Goal: Task Accomplishment & Management: Manage account settings

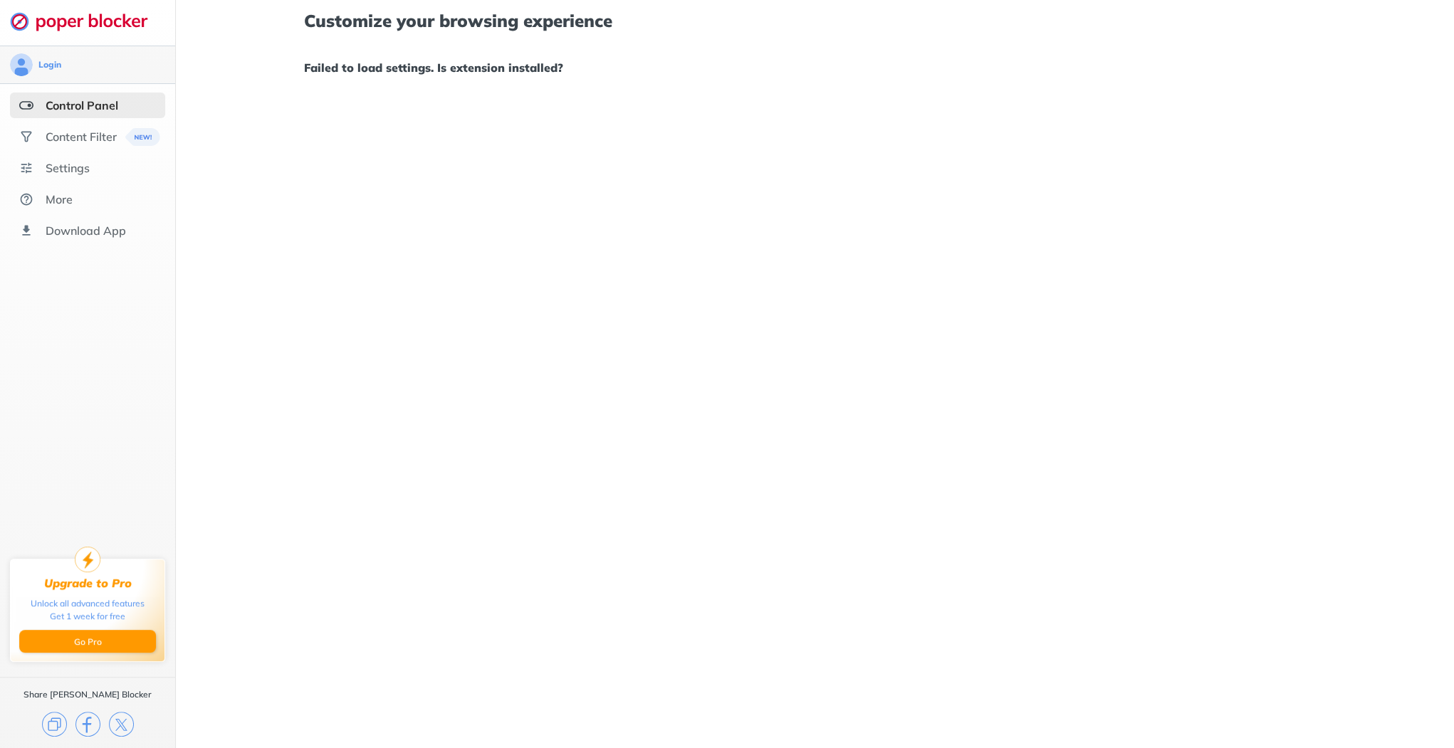
click at [33, 68] on div "Login" at bounding box center [87, 64] width 155 height 23
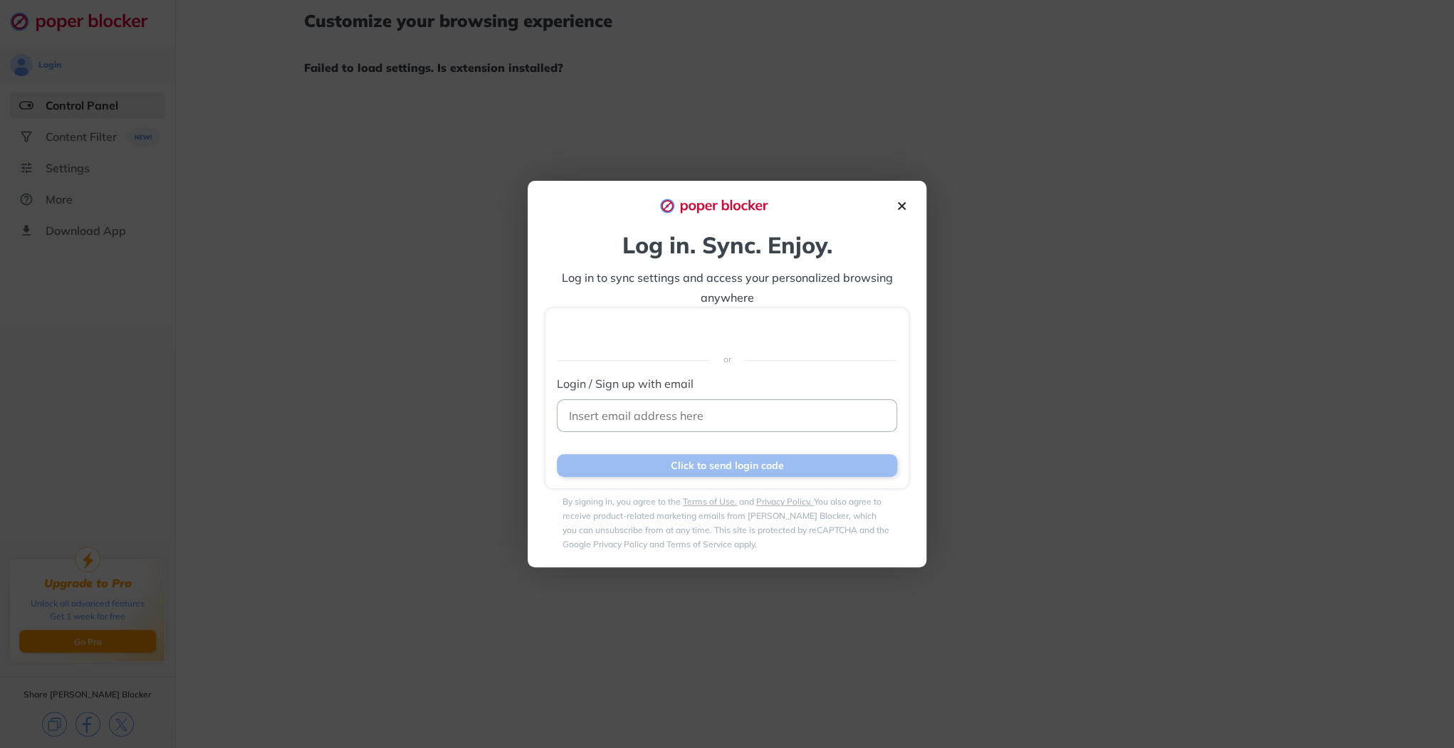
click at [638, 404] on input at bounding box center [727, 415] width 340 height 33
type input "[PERSON_NAME][EMAIL_ADDRESS][PERSON_NAME][DOMAIN_NAME]"
click at [732, 466] on button "Click to send login code" at bounding box center [727, 465] width 340 height 23
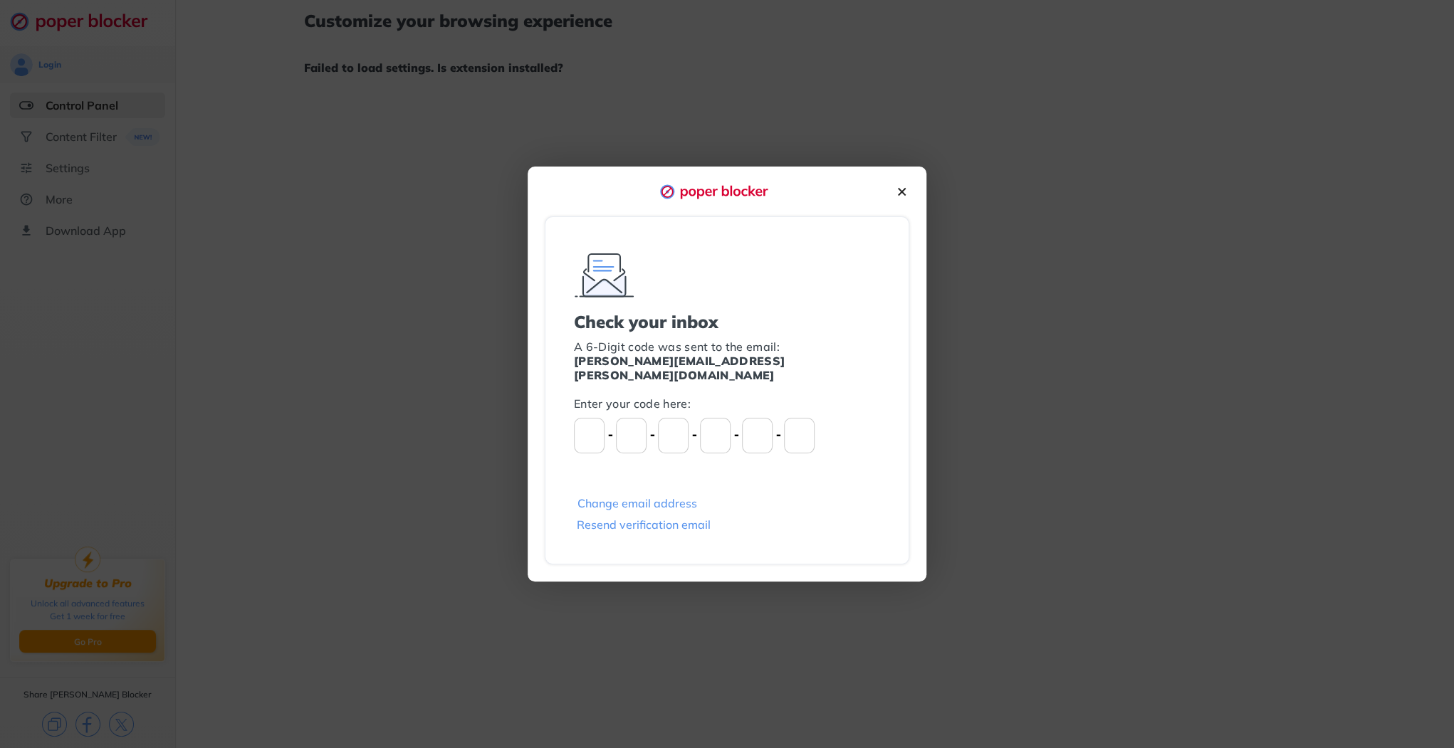
drag, startPoint x: 587, startPoint y: 427, endPoint x: 582, endPoint y: 437, distance: 10.8
click at [587, 427] on input "Please enter OTP character 1" at bounding box center [589, 436] width 31 height 36
type input "6"
type input "5"
type input "3"
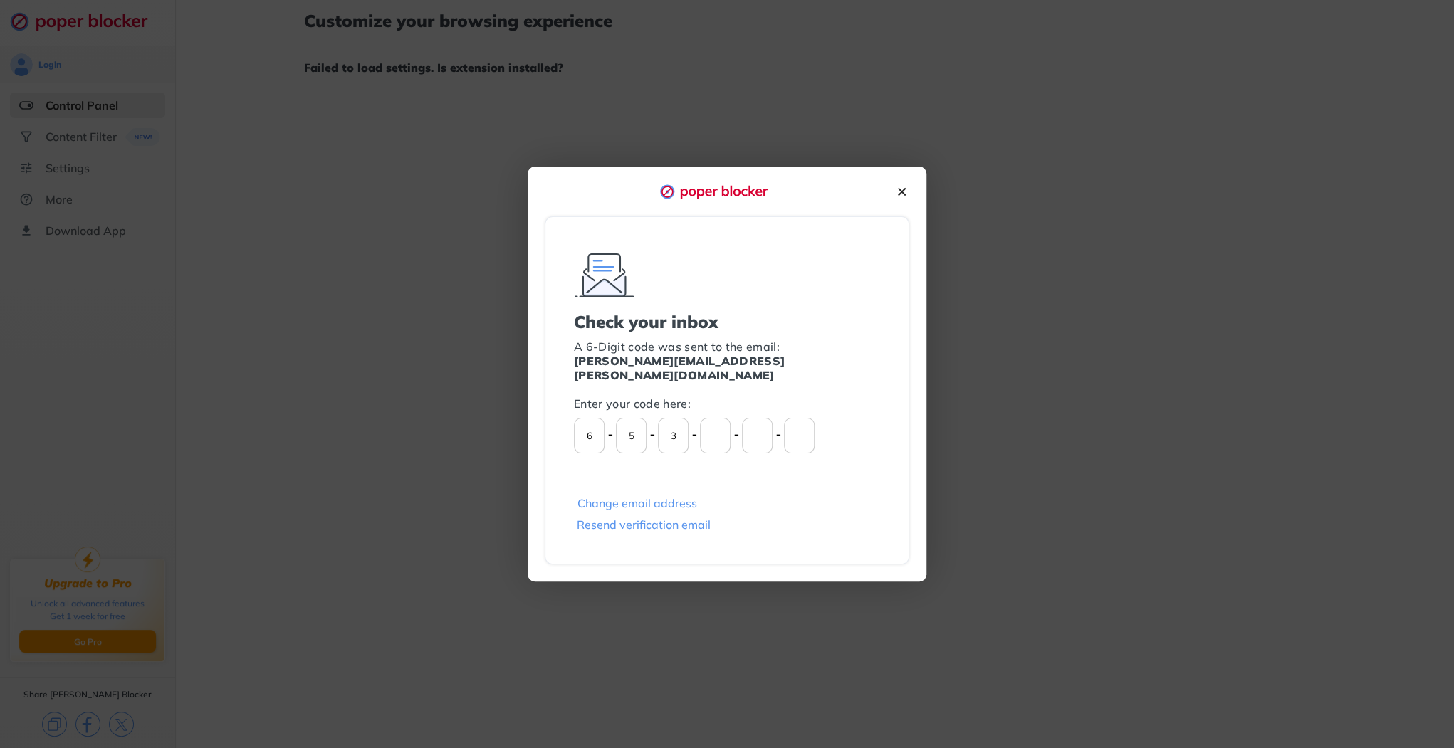
type input "9"
type input "6"
type input "7"
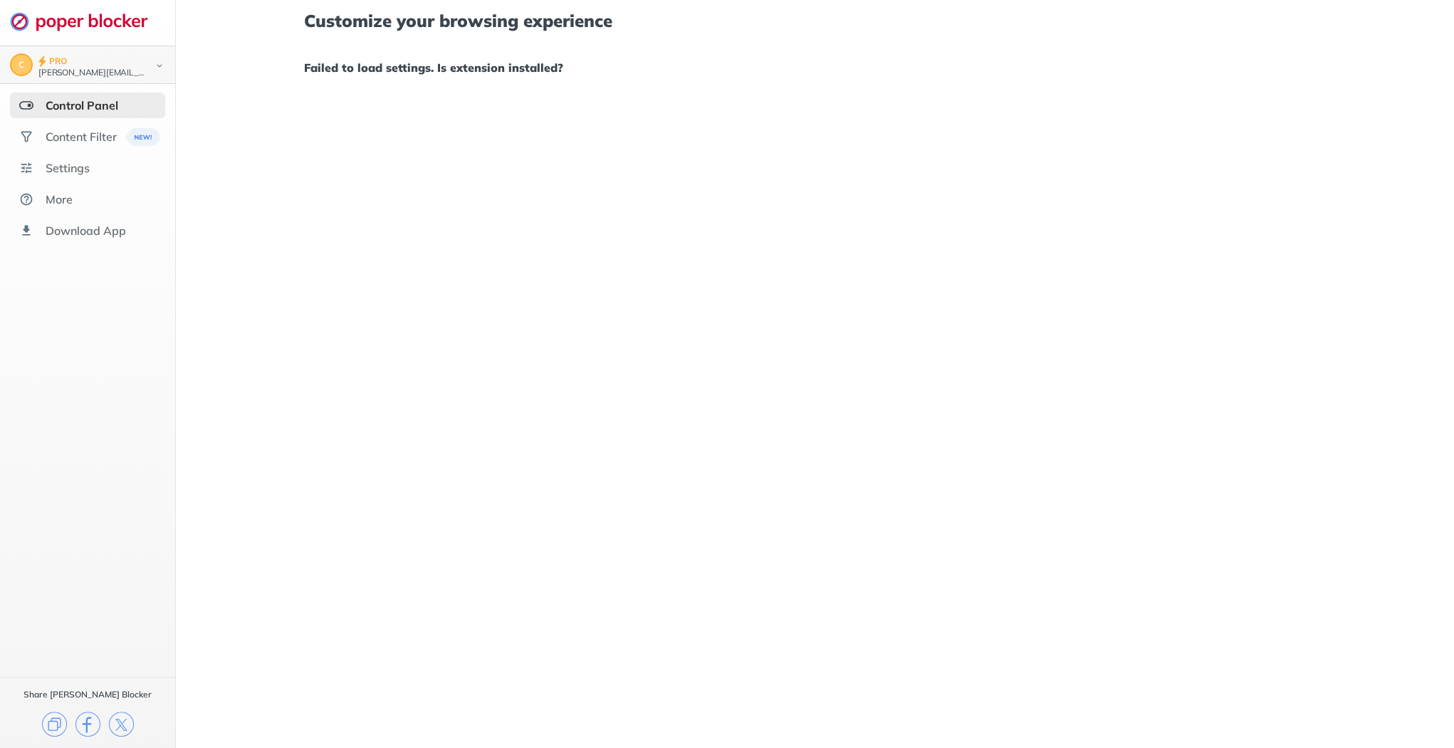
click at [156, 59] on img at bounding box center [159, 65] width 17 height 15
click at [128, 115] on button "Manage Subscription" at bounding box center [91, 122] width 110 height 14
click at [76, 215] on div "Settings" at bounding box center [68, 219] width 44 height 14
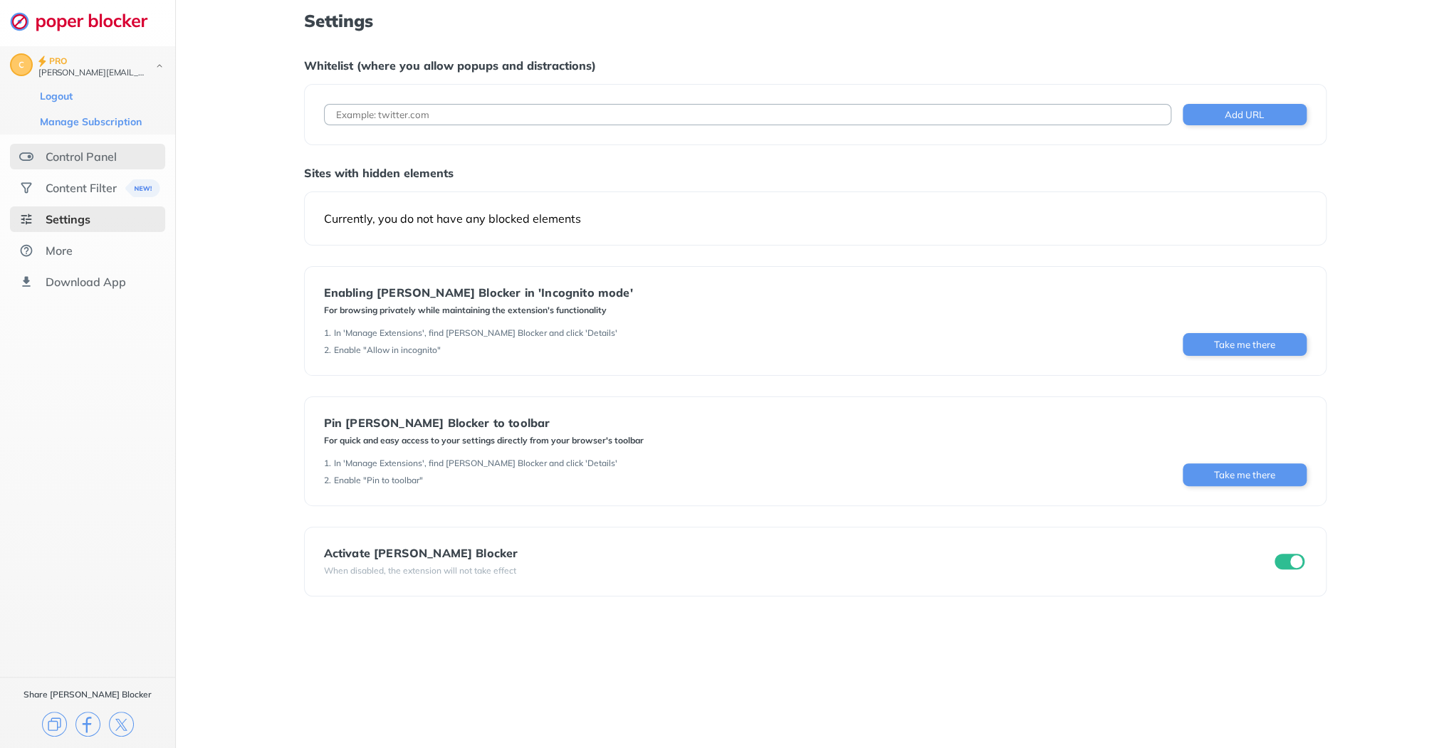
click at [91, 156] on div "Control Panel" at bounding box center [81, 156] width 71 height 14
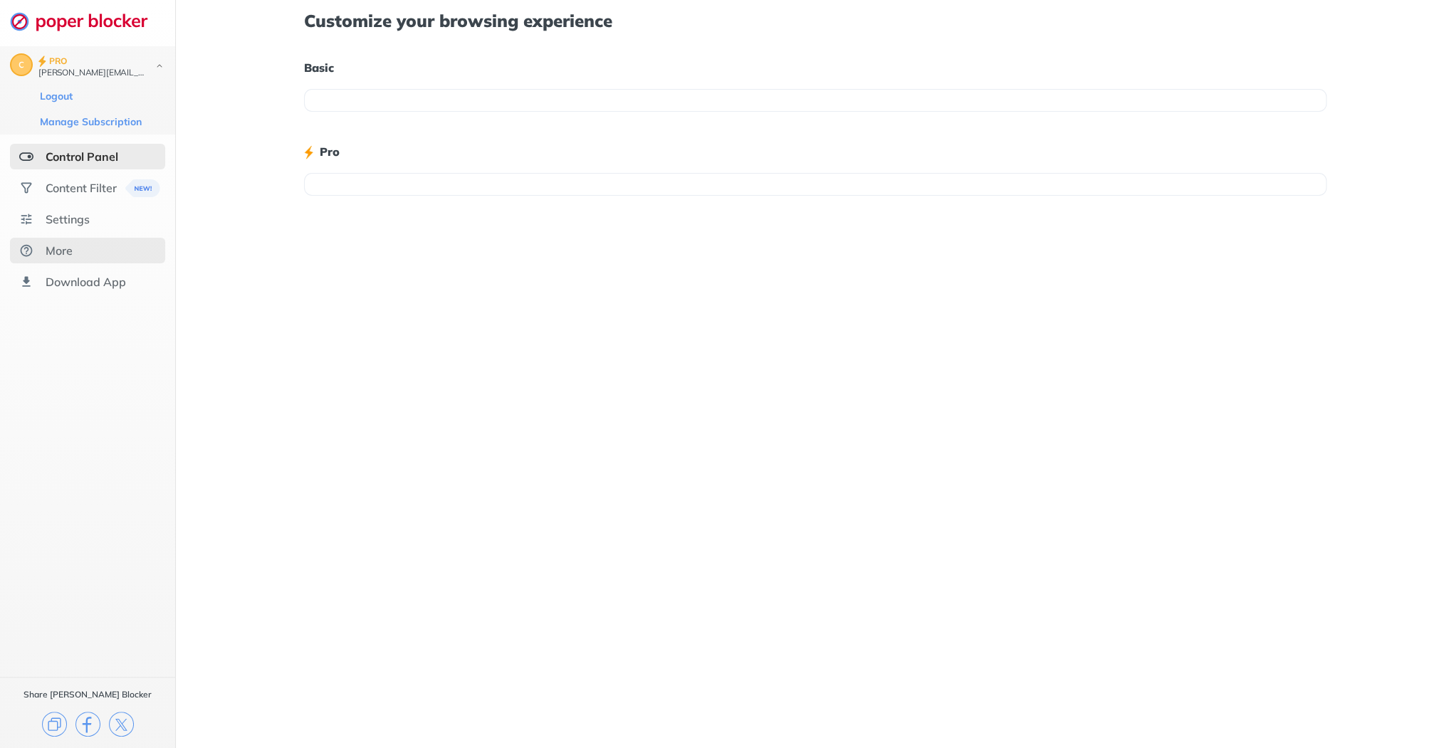
click at [64, 252] on div "More" at bounding box center [59, 250] width 27 height 14
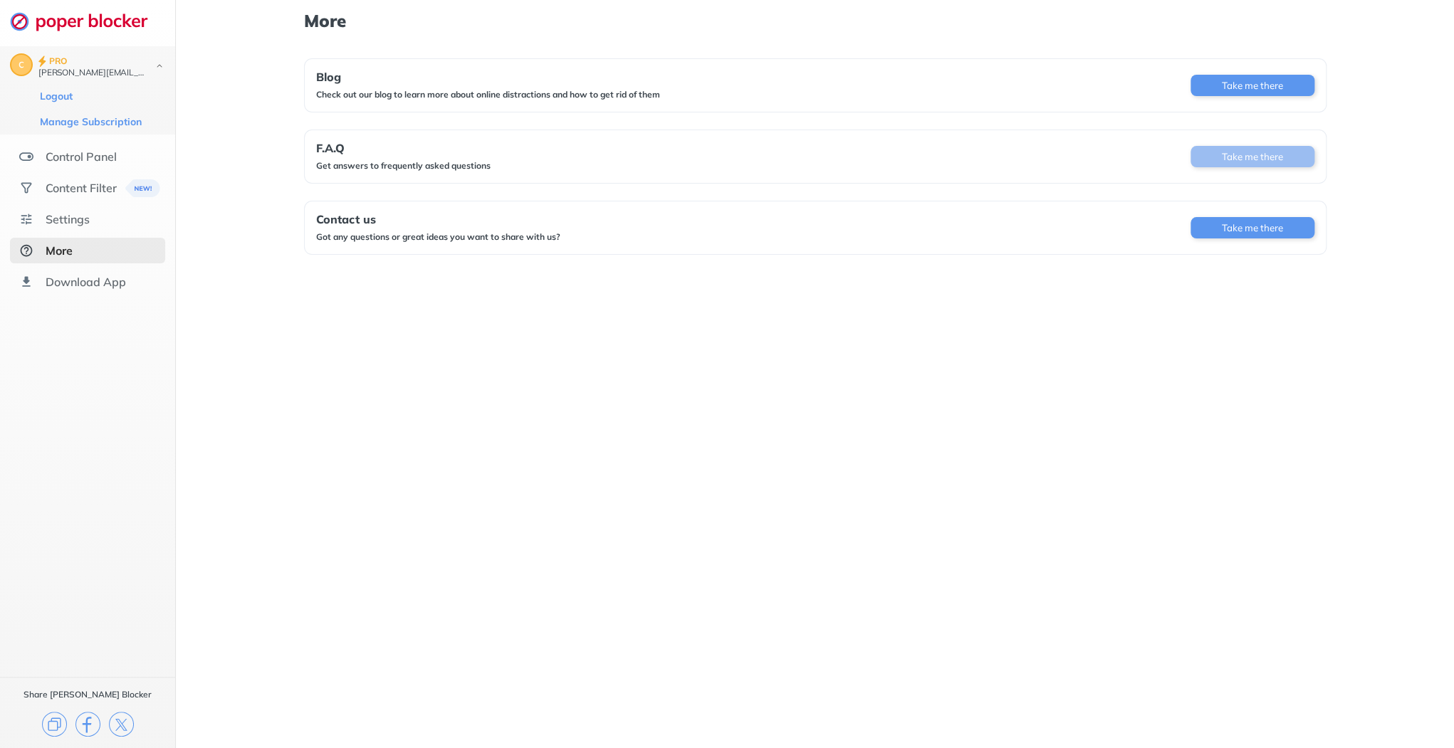
click at [1246, 152] on button "Take me there" at bounding box center [1252, 156] width 124 height 21
click at [63, 220] on div "Settings" at bounding box center [68, 219] width 44 height 14
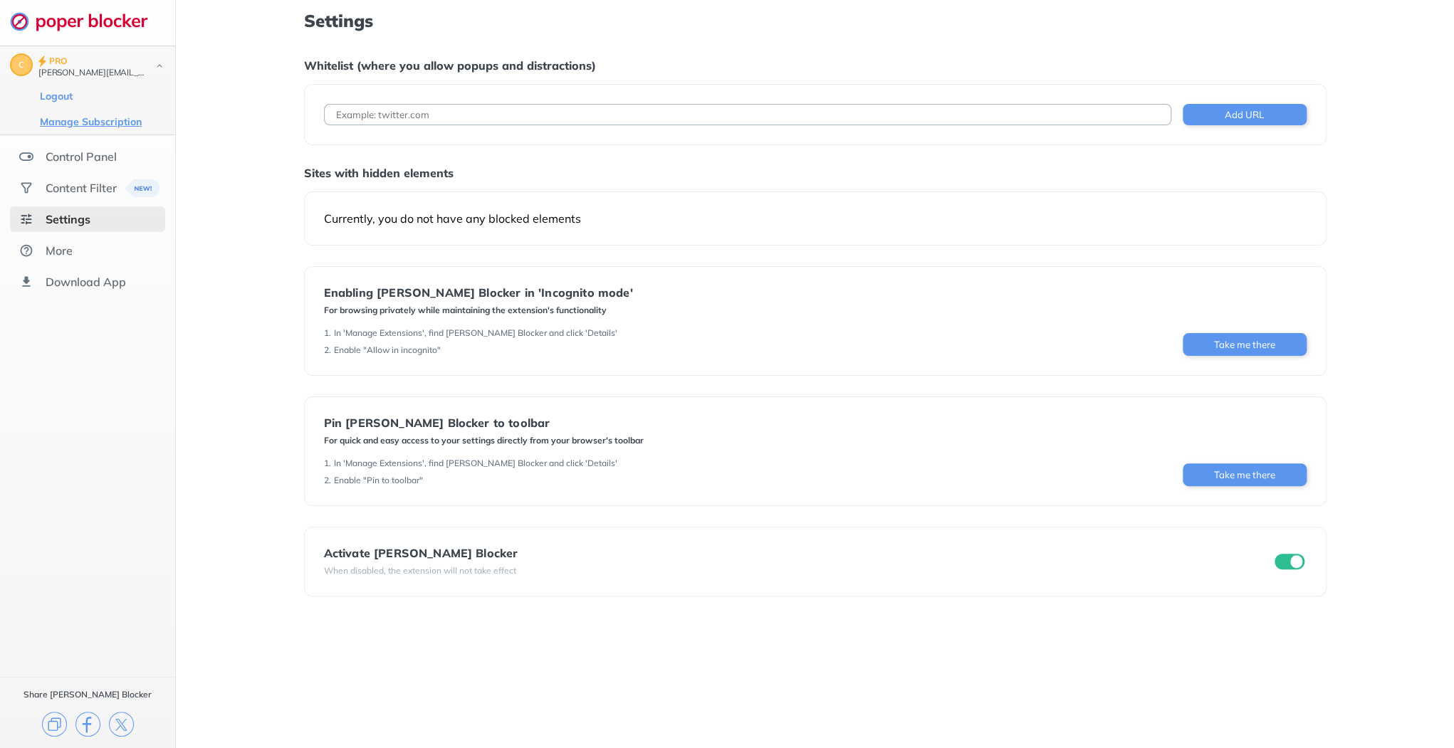
click at [80, 122] on button "Manage Subscription" at bounding box center [91, 122] width 110 height 14
